Goal: Task Accomplishment & Management: Manage account settings

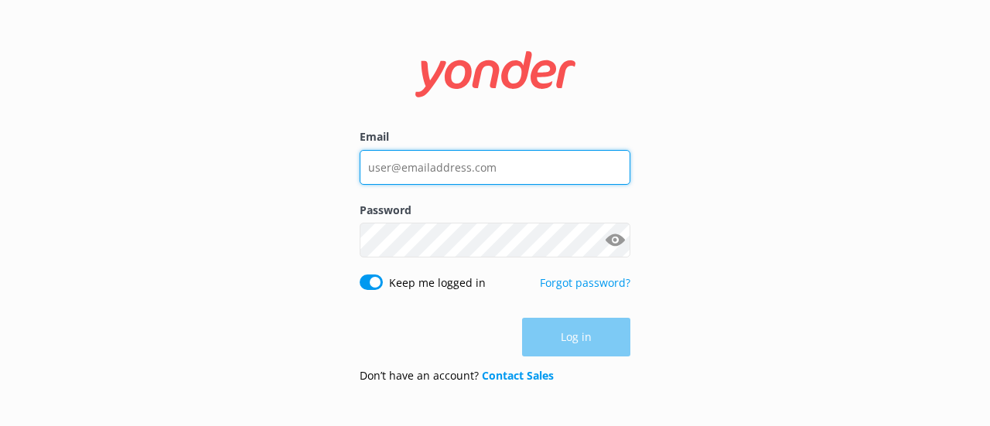
type input "[EMAIL_ADDRESS][DOMAIN_NAME]"
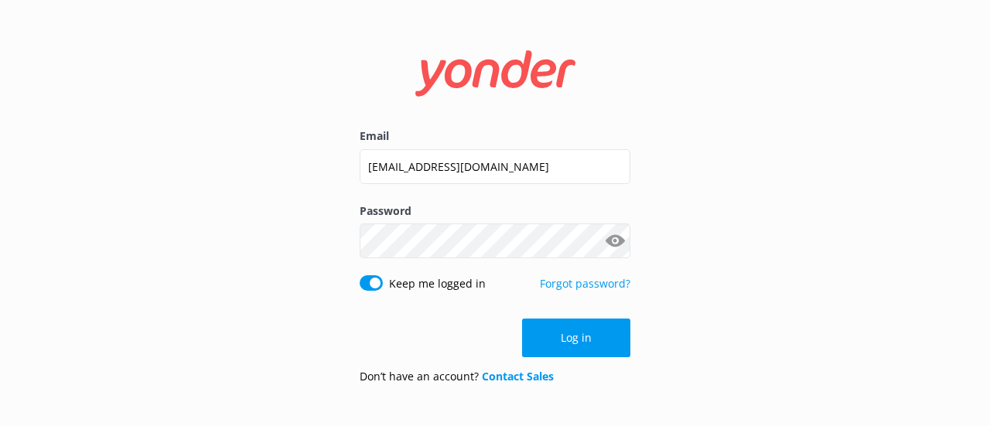
click at [574, 343] on div "Log in" at bounding box center [495, 338] width 271 height 39
click at [574, 343] on button "Log in" at bounding box center [576, 338] width 108 height 39
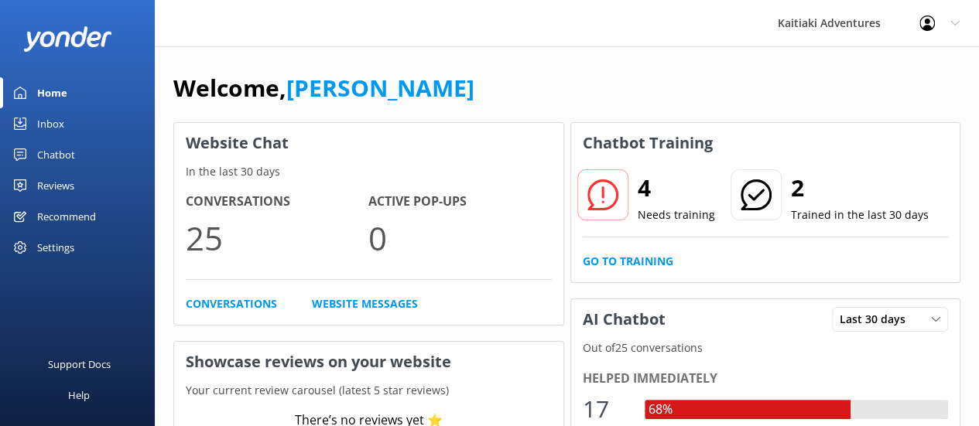
click at [51, 244] on div "Settings" at bounding box center [55, 247] width 37 height 31
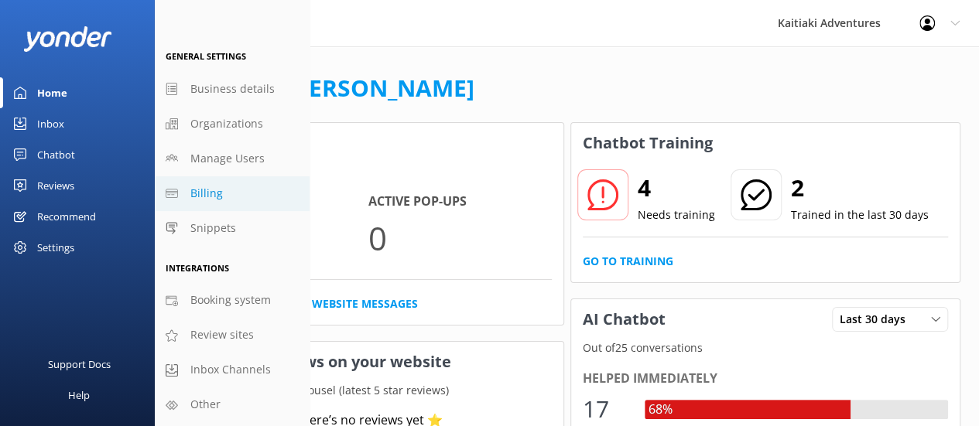
click at [204, 190] on span "Billing" at bounding box center [206, 193] width 32 height 17
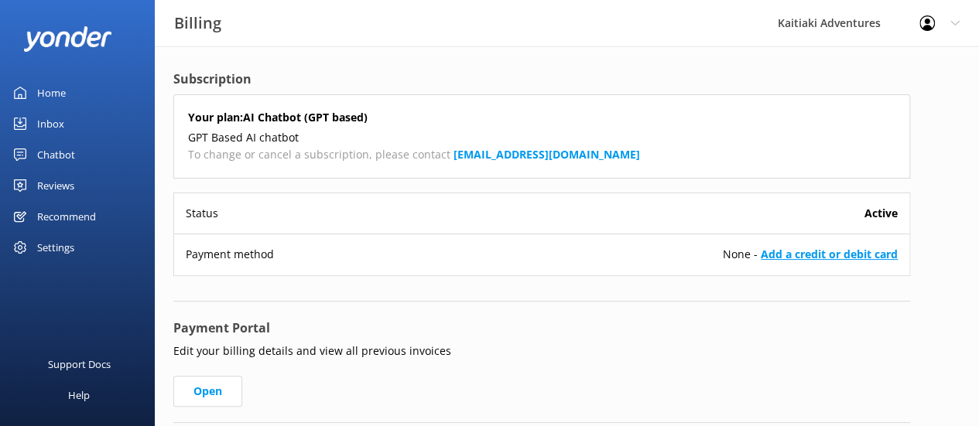
click at [807, 251] on link "Add a credit or debit card" at bounding box center [829, 254] width 137 height 15
click at [877, 255] on link "Add a credit or debit card" at bounding box center [829, 254] width 137 height 15
click at [861, 256] on link "Add a credit or debit card" at bounding box center [829, 254] width 137 height 15
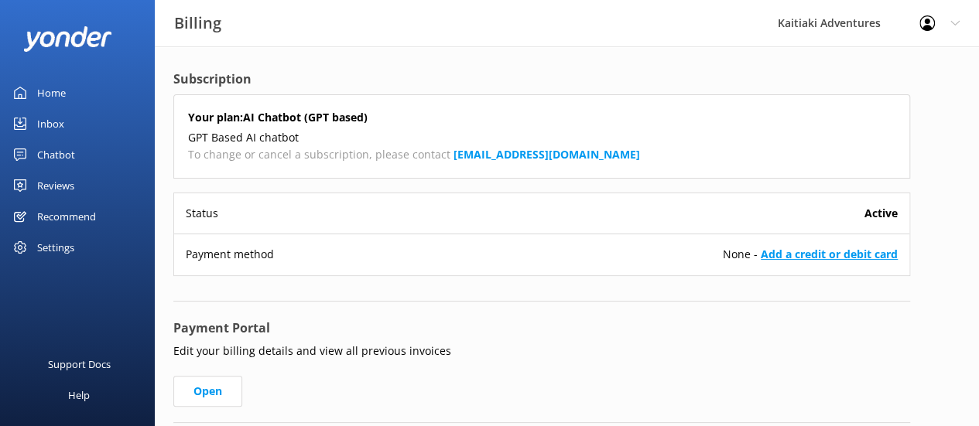
click at [798, 256] on link "Add a credit or debit card" at bounding box center [829, 254] width 137 height 15
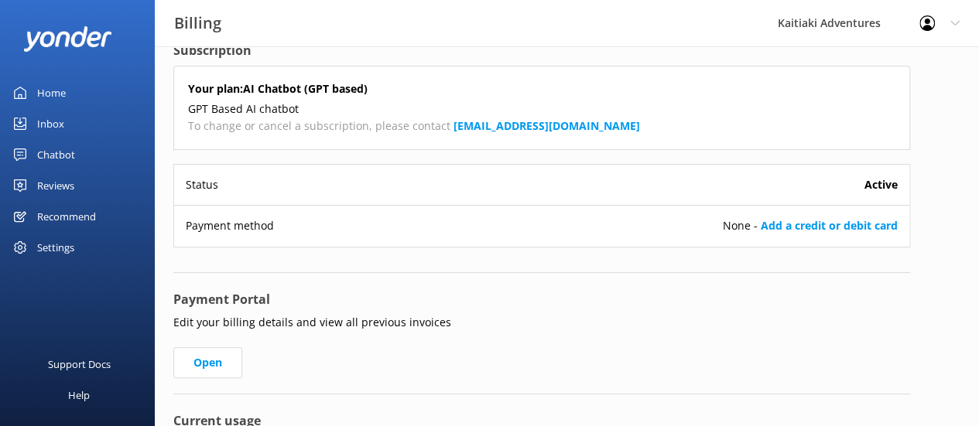
scroll to position [28, 0]
click at [214, 364] on link "Open" at bounding box center [207, 363] width 69 height 31
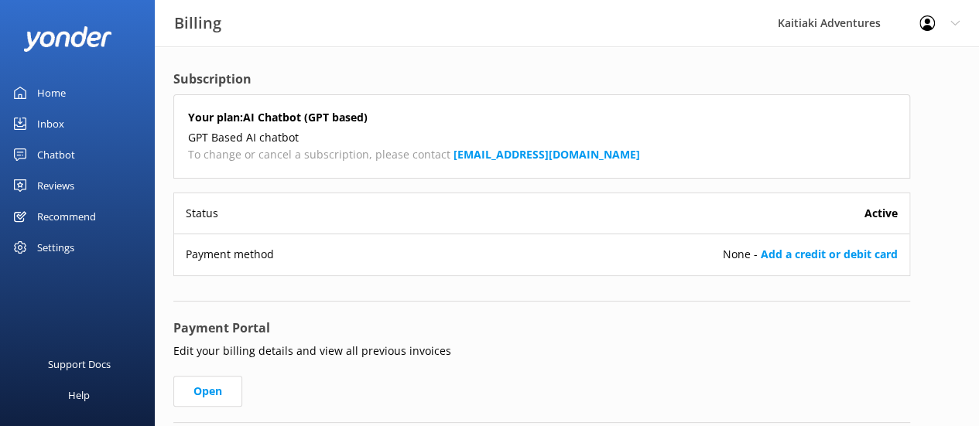
scroll to position [28, 0]
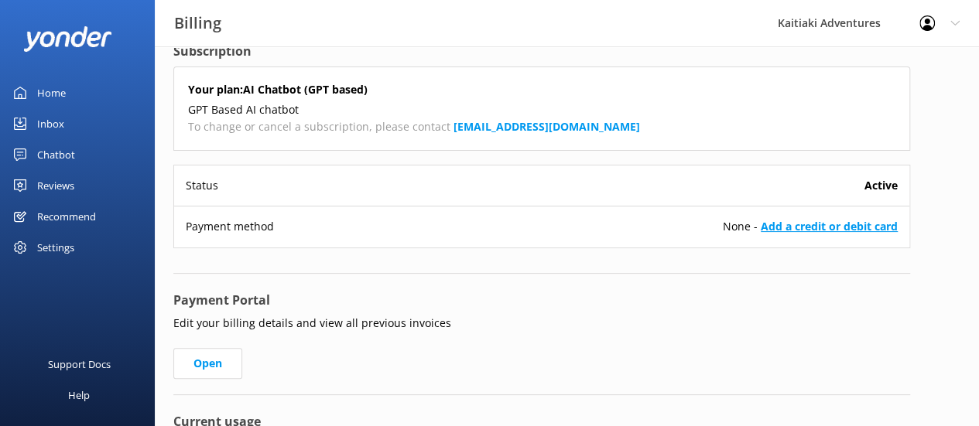
click at [794, 222] on link "Add a credit or debit card" at bounding box center [829, 226] width 137 height 15
click at [854, 220] on link "Add a credit or debit card" at bounding box center [829, 226] width 137 height 15
click at [867, 227] on link "Add a credit or debit card" at bounding box center [829, 226] width 137 height 15
click at [209, 373] on link "Open" at bounding box center [207, 363] width 69 height 31
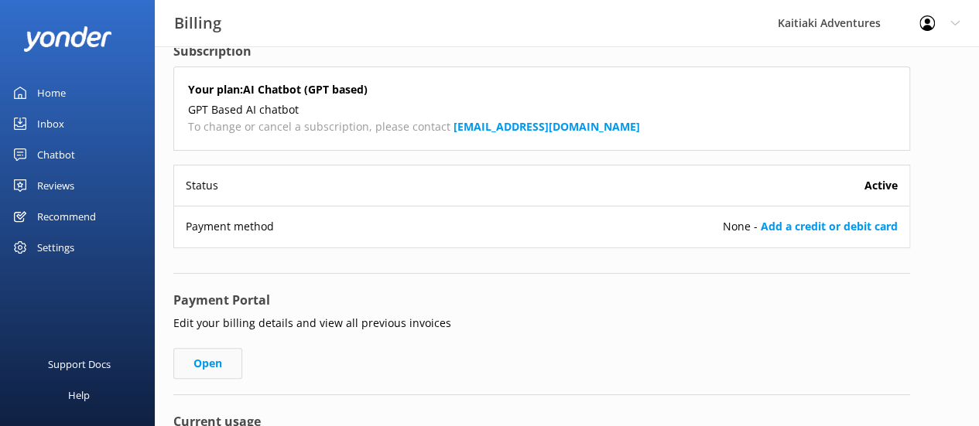
click at [209, 373] on link "Open" at bounding box center [207, 363] width 69 height 31
